Goal: Transaction & Acquisition: Purchase product/service

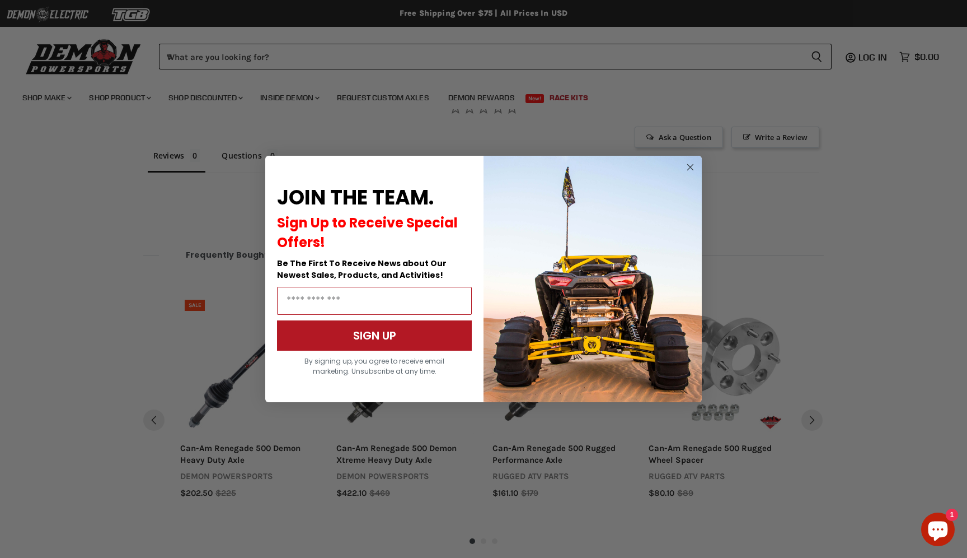
scroll to position [754, 0]
